Goal: Task Accomplishment & Management: Use online tool/utility

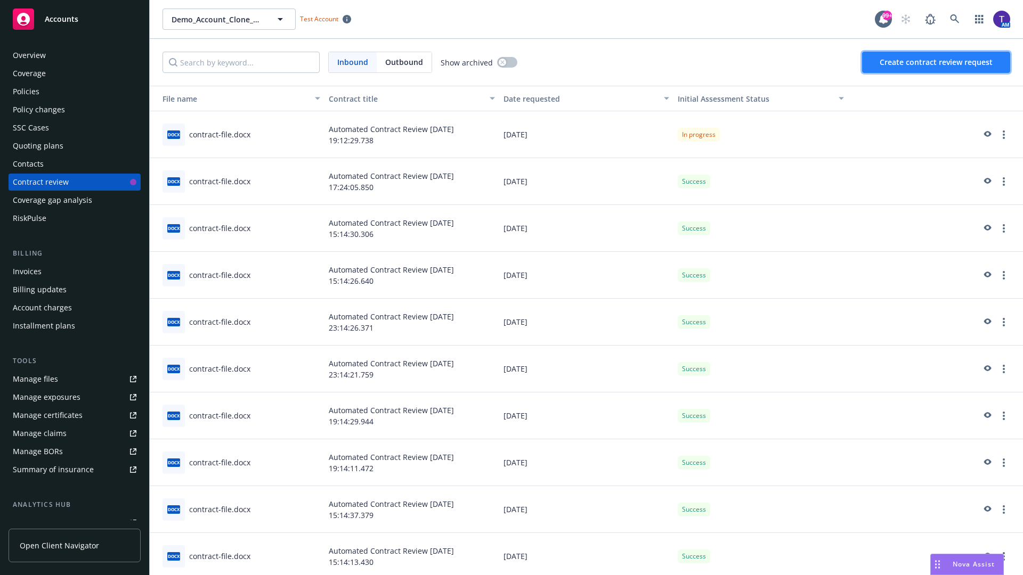
click at [936, 62] on span "Create contract review request" at bounding box center [935, 62] width 113 height 10
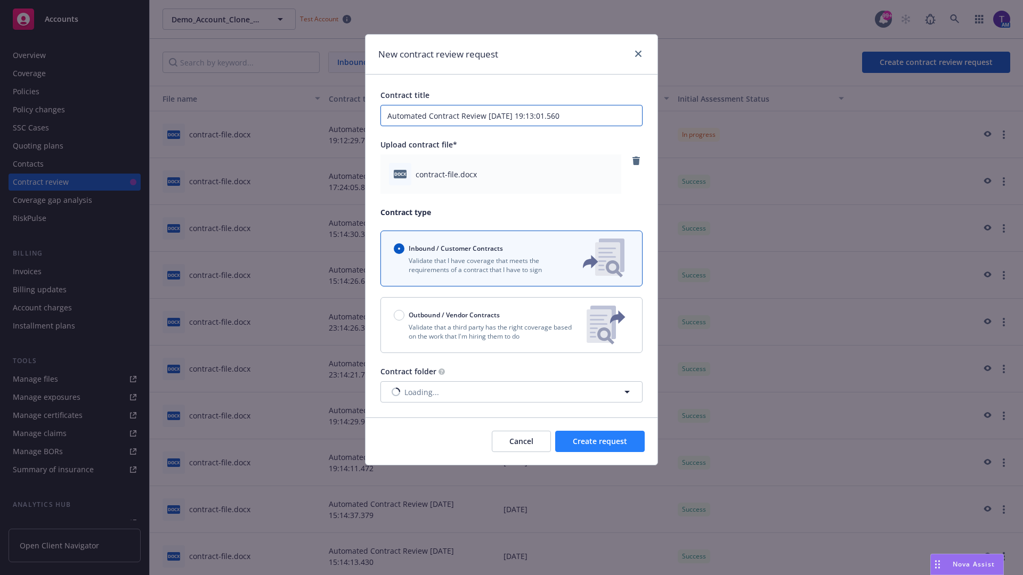
type input "Automated Contract Review 08-14-2025 19:13:01.560"
click at [600, 442] on span "Create request" at bounding box center [600, 441] width 54 height 10
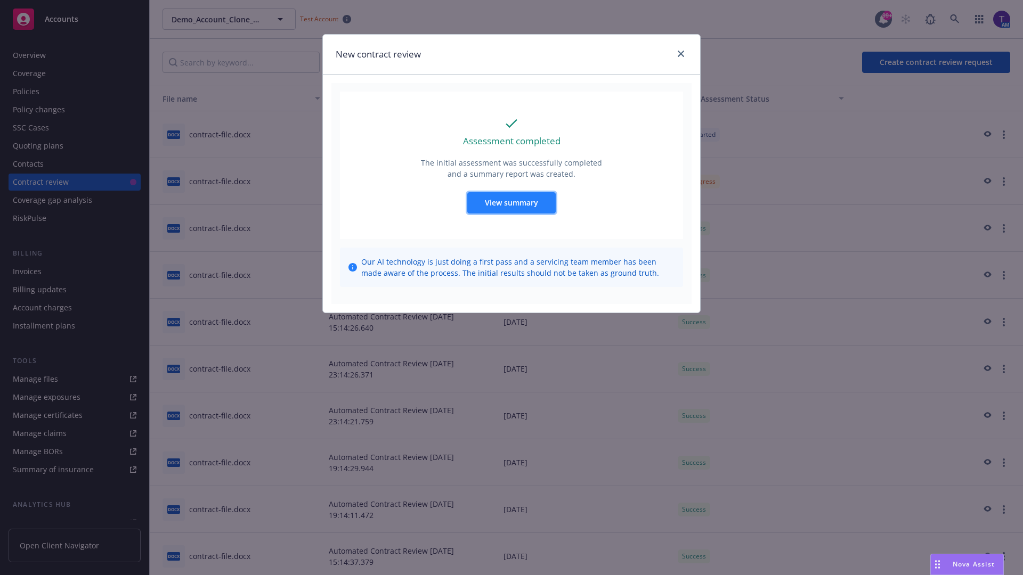
click at [511, 202] on span "View summary" at bounding box center [511, 203] width 53 height 10
